Goal: Contribute content: Contribute content

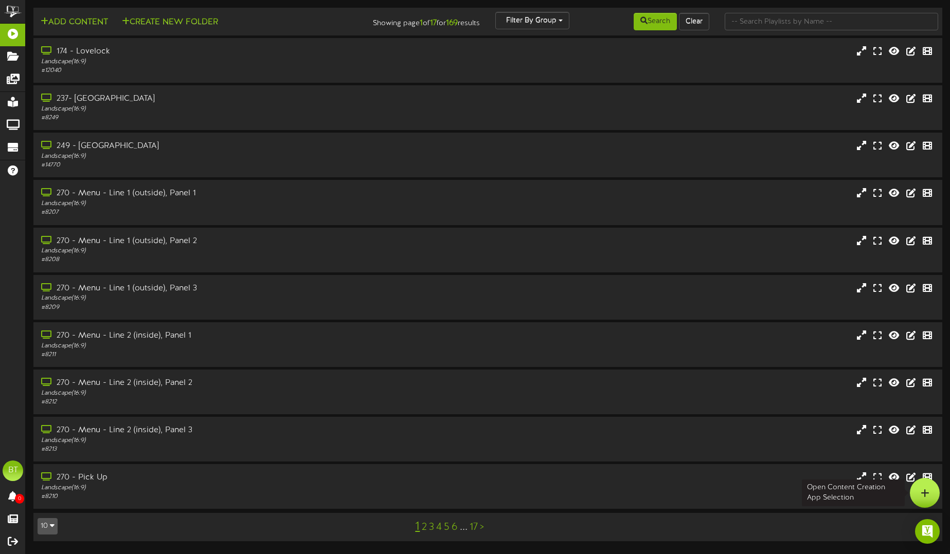
click at [929, 488] on div at bounding box center [925, 493] width 30 height 30
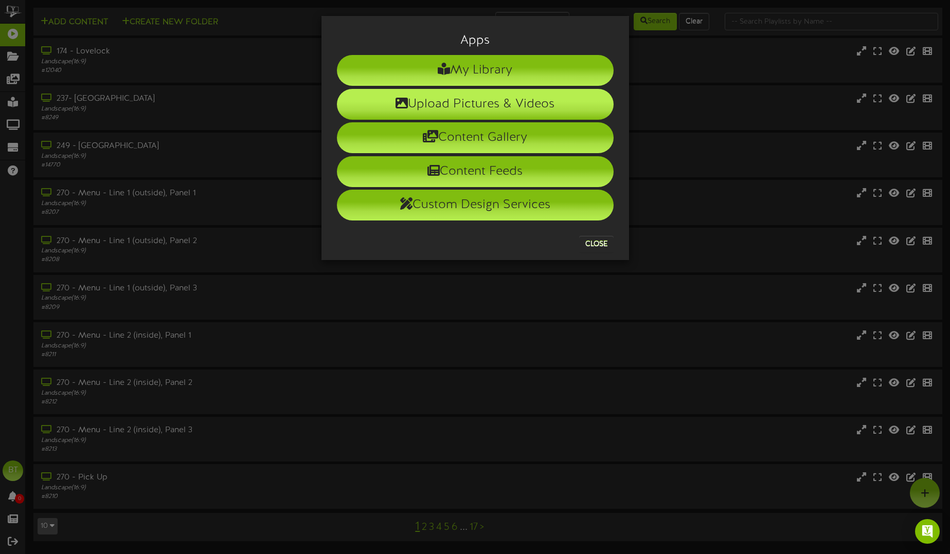
click at [541, 114] on li "Upload Pictures & Videos" at bounding box center [475, 104] width 277 height 31
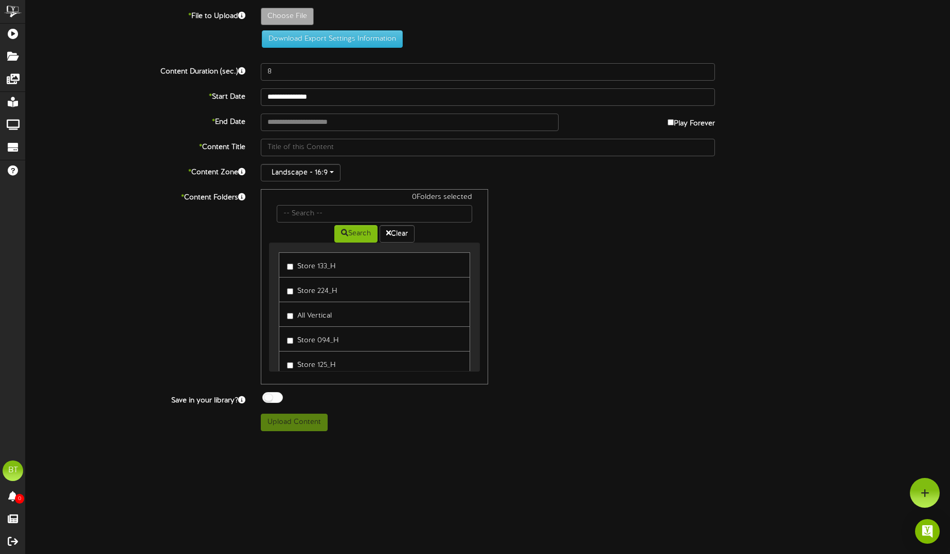
type input "**********"
type input "POS-Store116-TheNVVeteransCoalition-Fundraiser-Sept11-1920x1080-Horizontal"
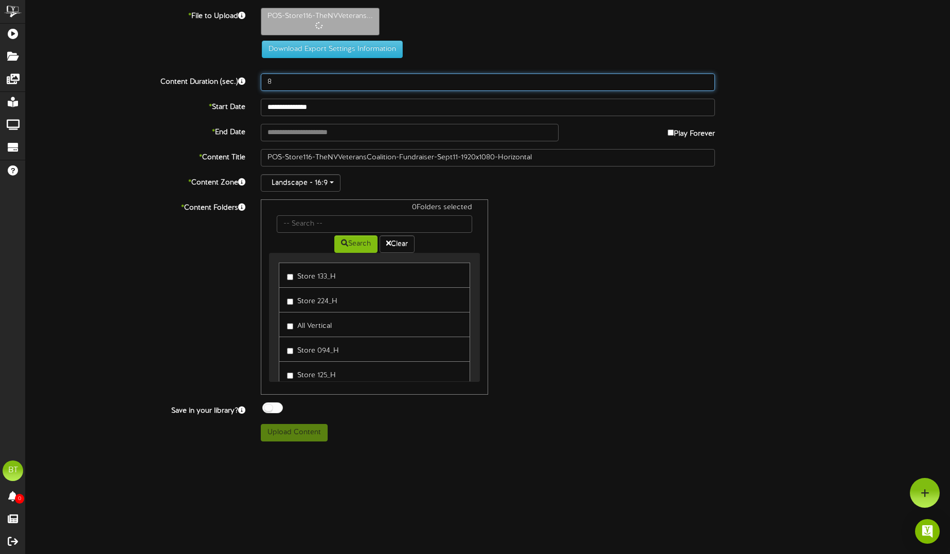
click at [330, 86] on input "8" at bounding box center [488, 82] width 455 height 17
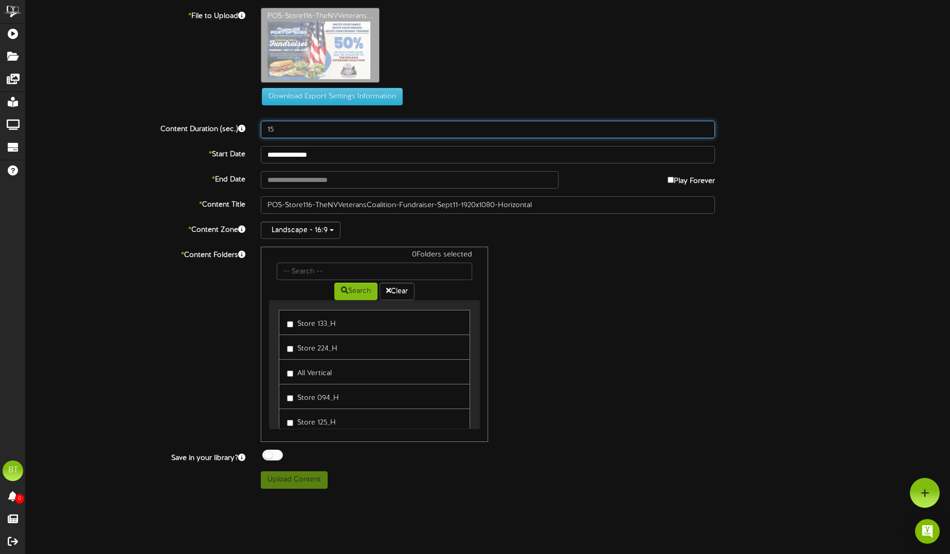
type input "15"
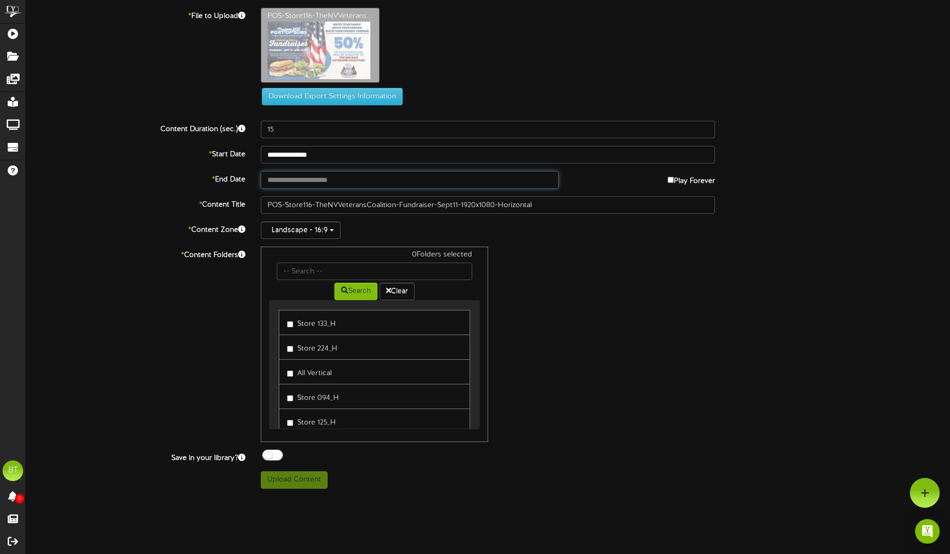
click at [321, 179] on input "text" at bounding box center [410, 179] width 298 height 17
type input "**********"
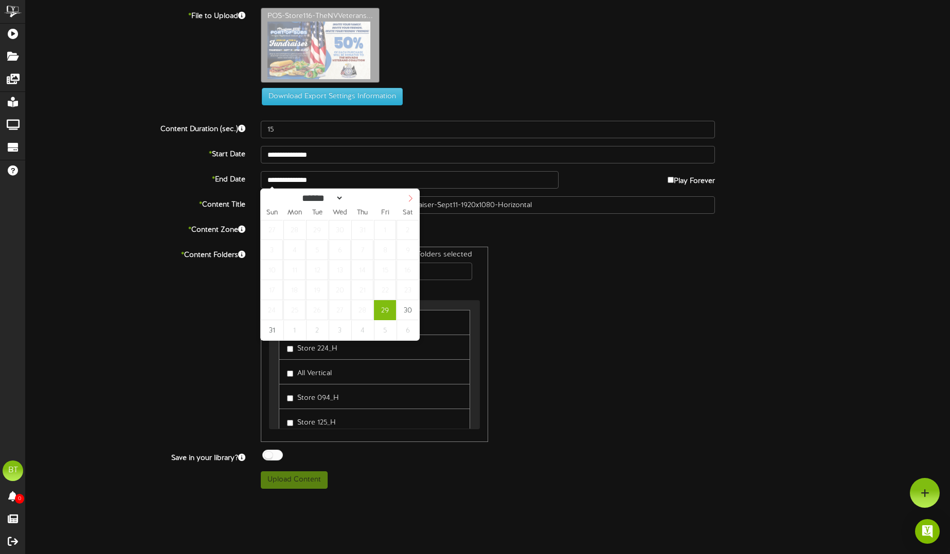
select select "*"
click at [408, 199] on icon at bounding box center [410, 198] width 7 height 7
type input "**********"
click at [529, 238] on div "Landscape - 16:9" at bounding box center [488, 230] width 455 height 17
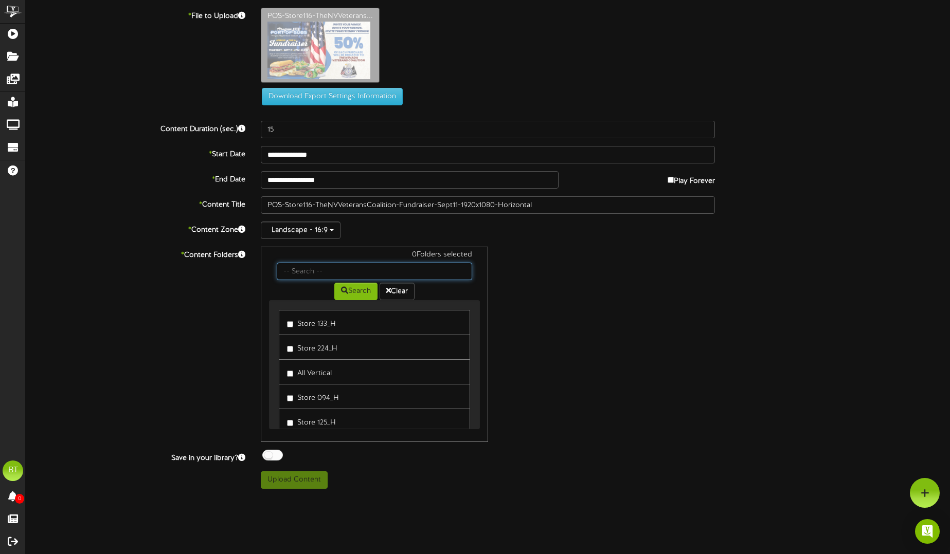
click at [371, 268] on input "text" at bounding box center [374, 271] width 195 height 17
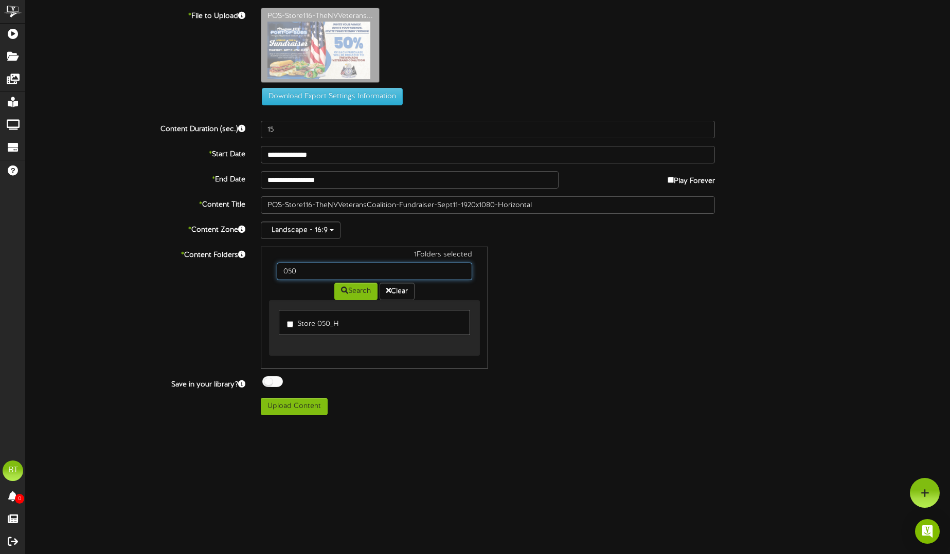
click at [308, 270] on input "050" at bounding box center [374, 271] width 195 height 17
type input "116"
click at [315, 404] on button "Upload Content" at bounding box center [294, 406] width 67 height 17
